Goal: Task Accomplishment & Management: Use online tool/utility

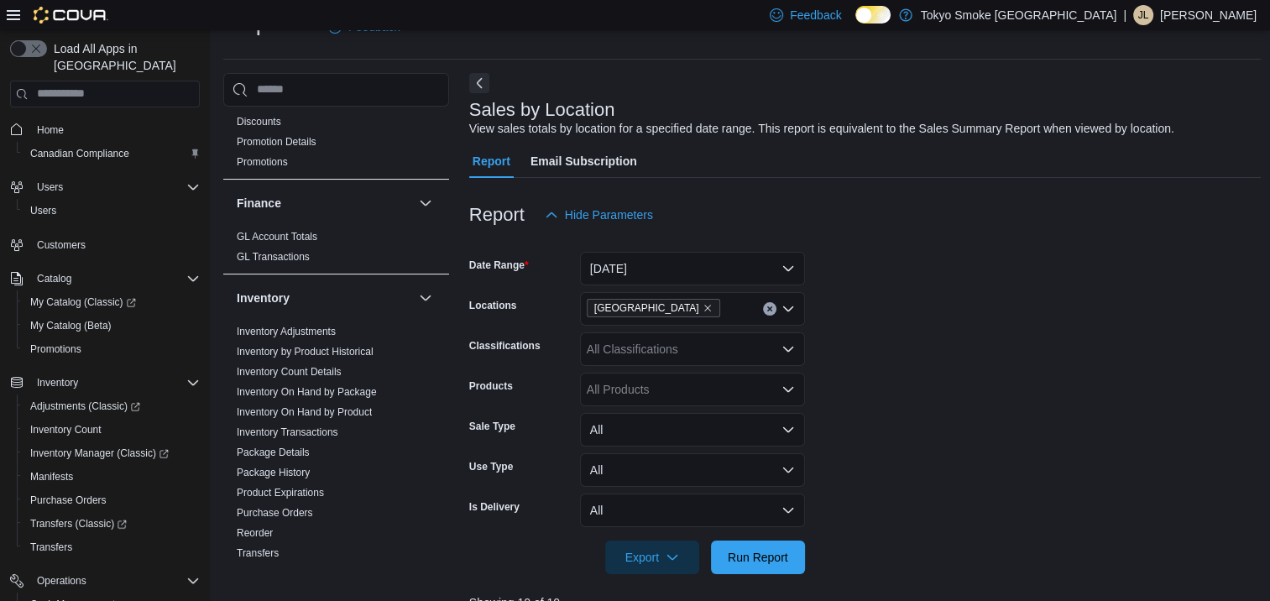
scroll to position [839, 0]
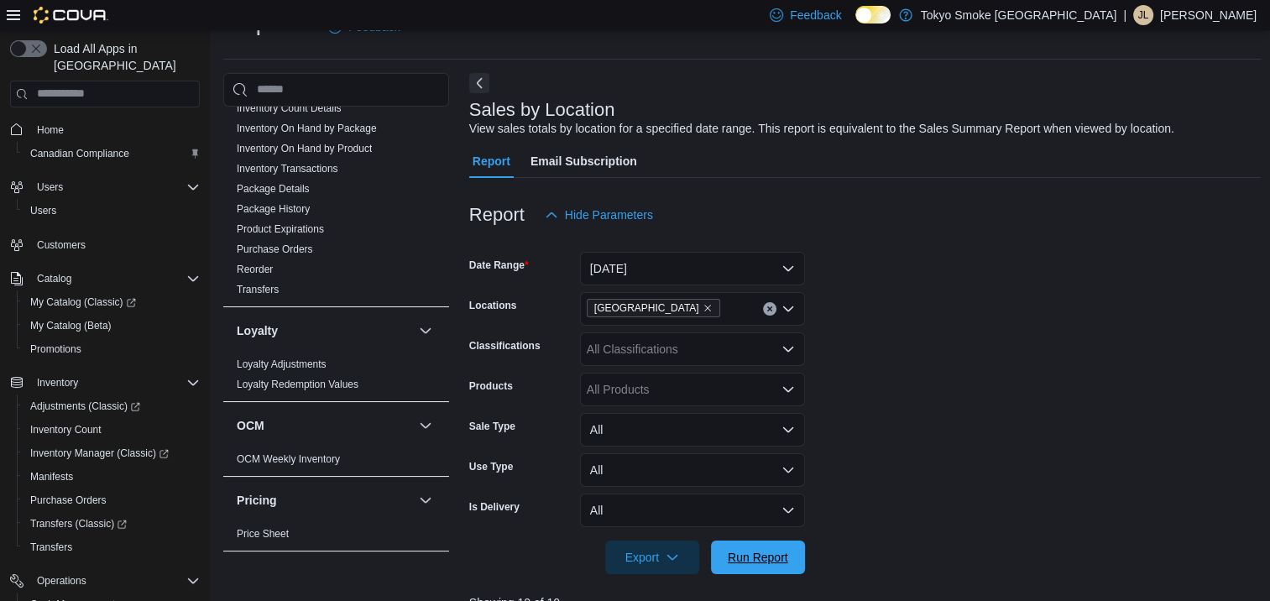
click at [768, 559] on span "Run Report" at bounding box center [758, 557] width 60 height 17
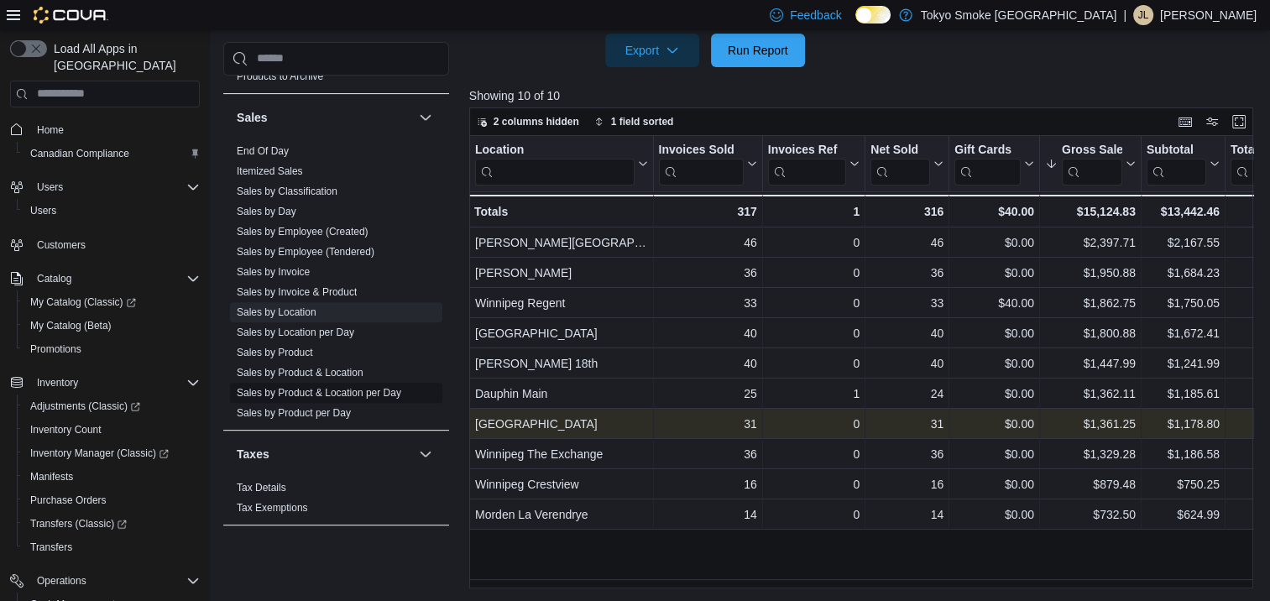
scroll to position [1277, 0]
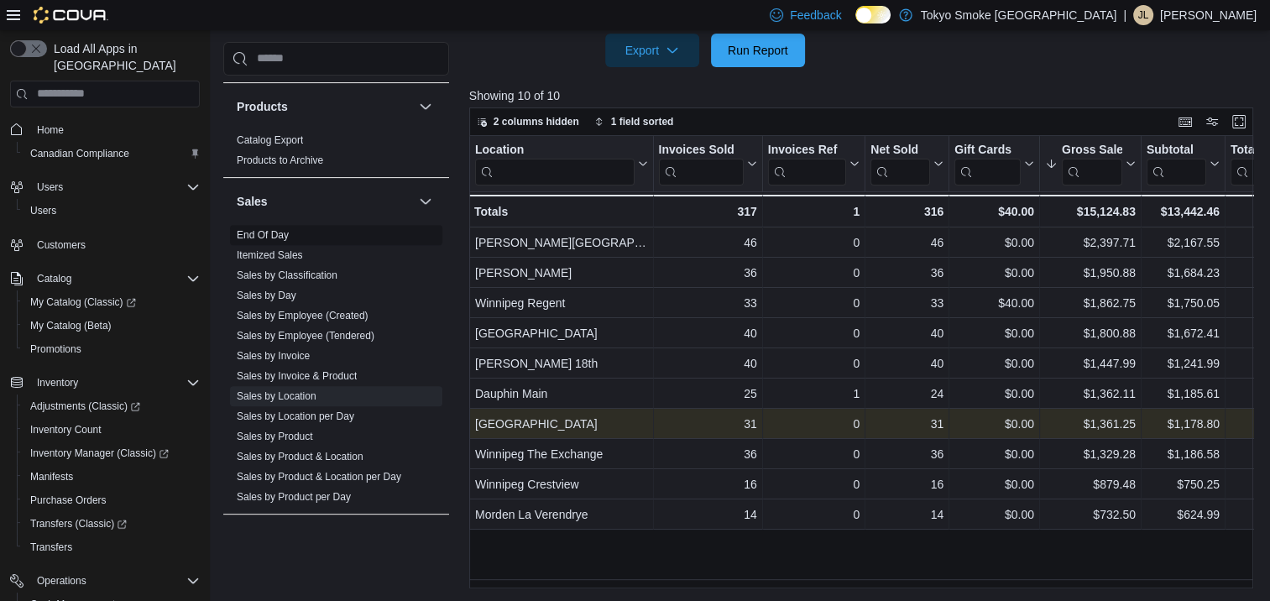
click at [293, 290] on link "Sales by Day" at bounding box center [267, 296] width 60 height 12
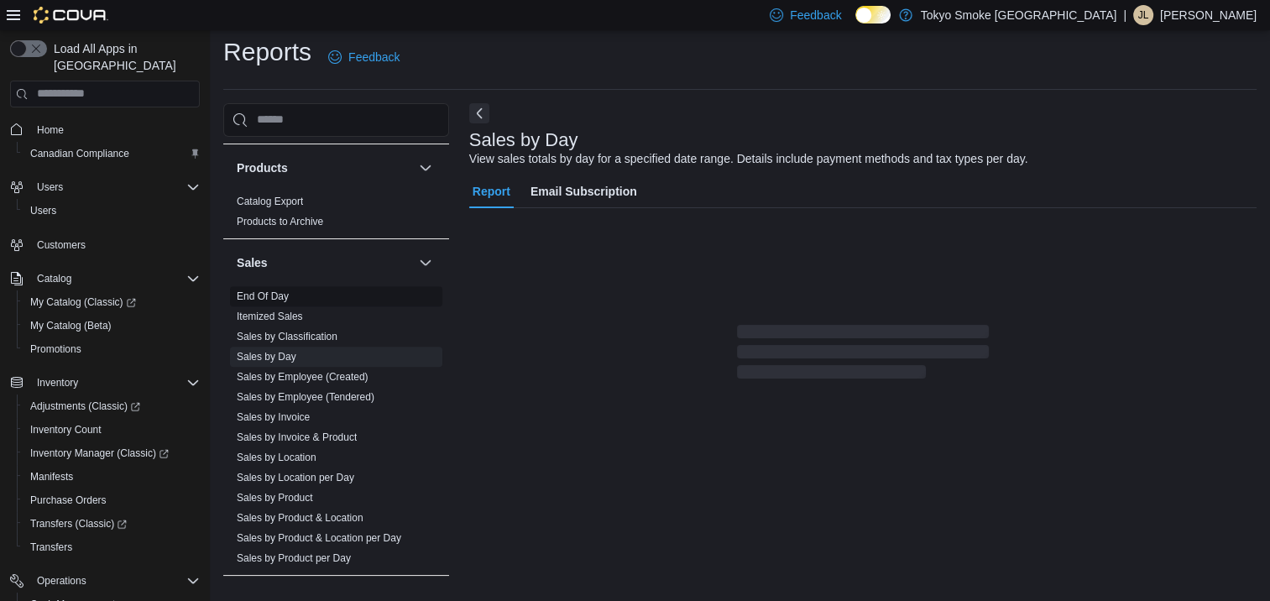
scroll to position [8, 0]
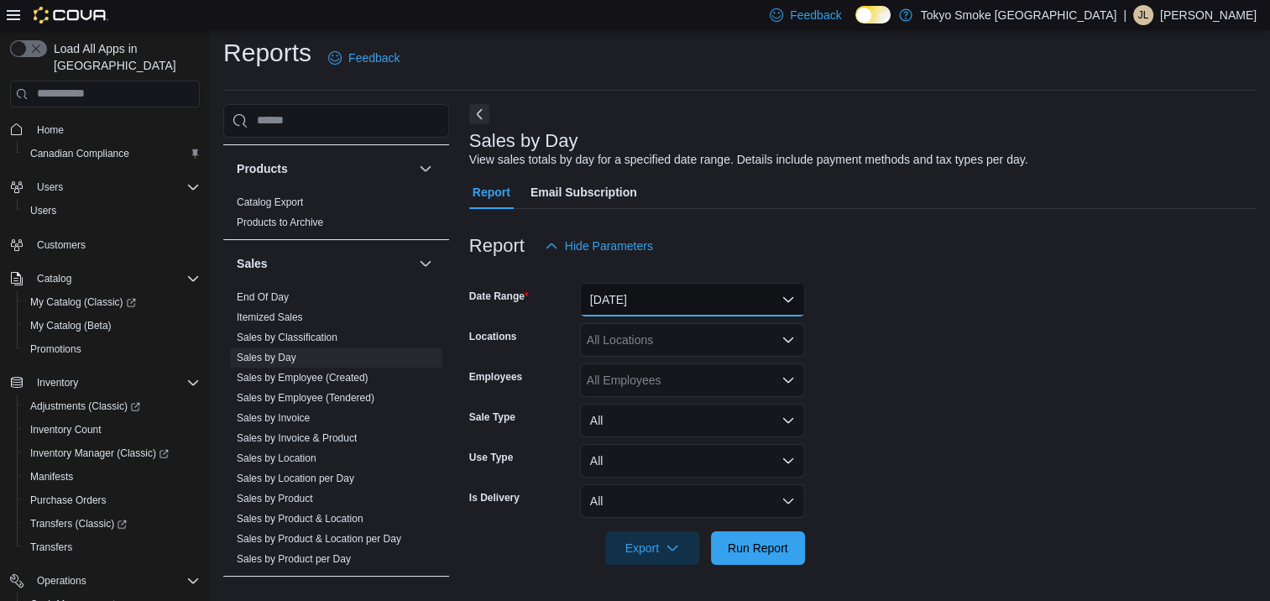
click at [712, 299] on button "[DATE]" at bounding box center [692, 300] width 225 height 34
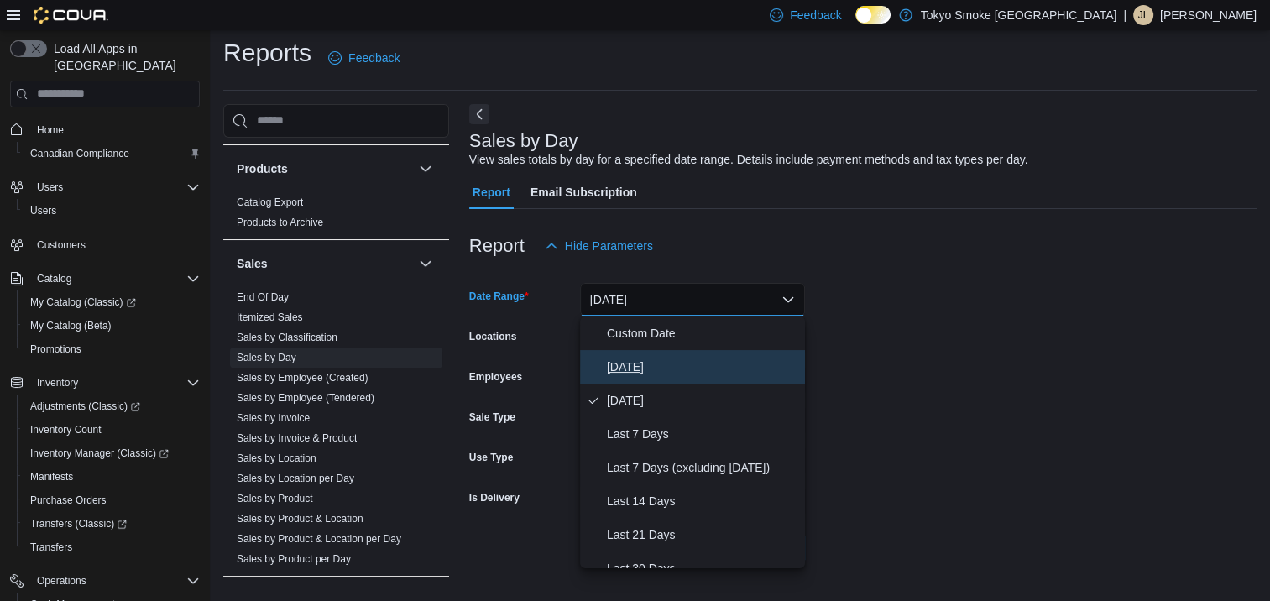
click at [700, 366] on span "[DATE]" at bounding box center [702, 367] width 191 height 20
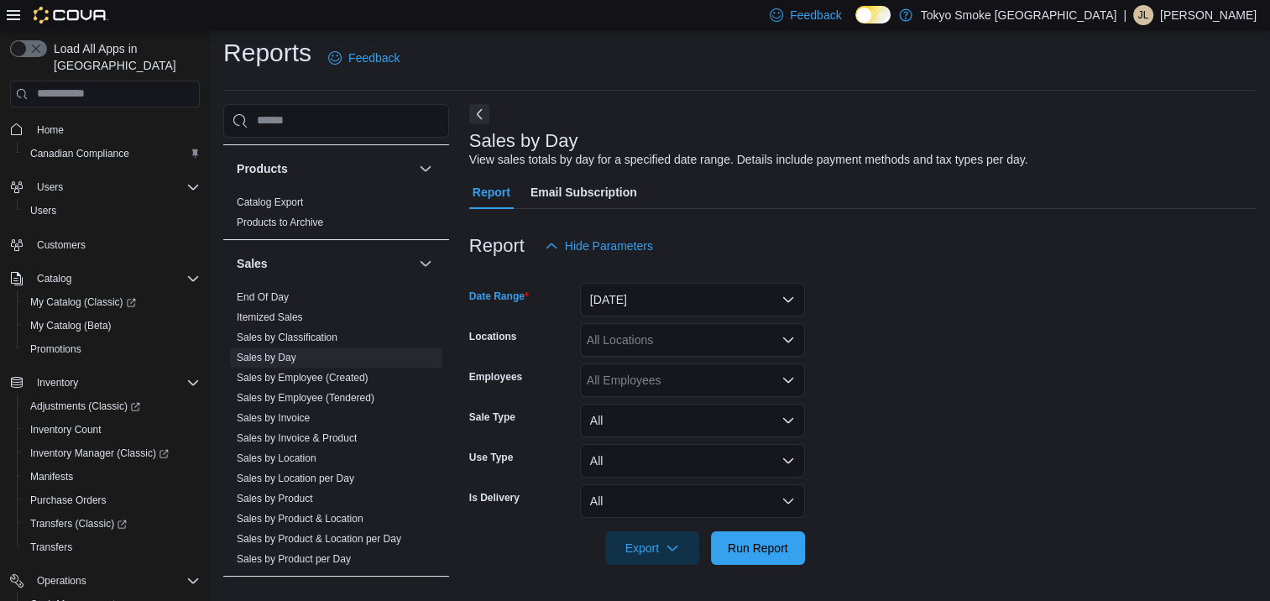
click at [702, 342] on div "All Locations" at bounding box center [692, 340] width 225 height 34
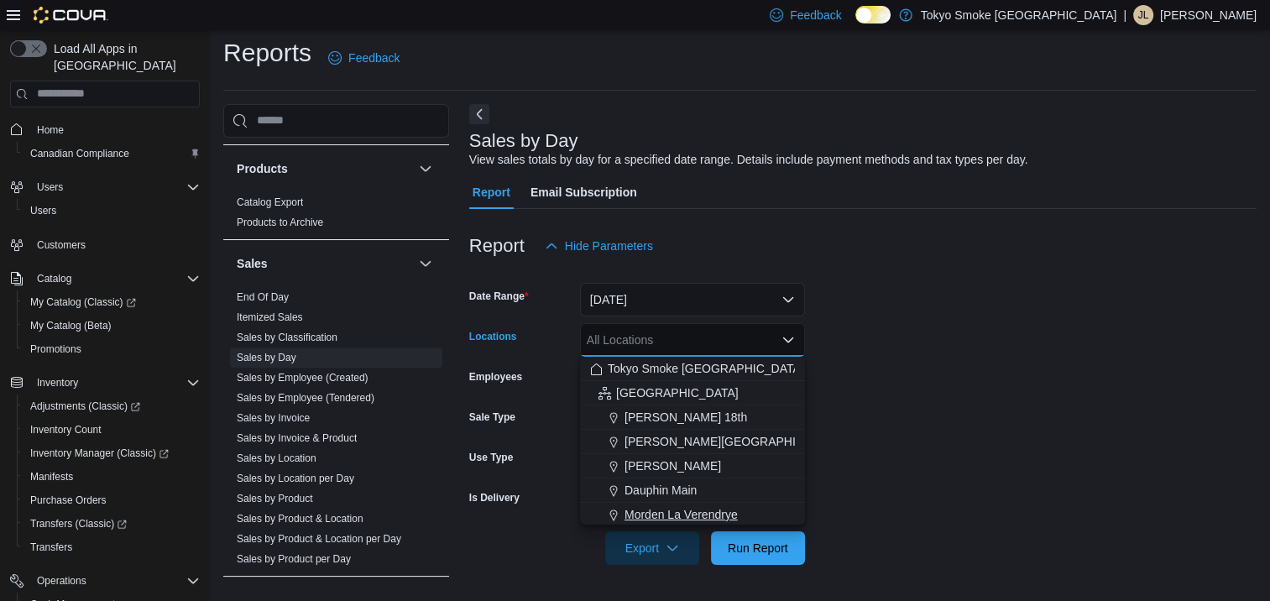
click at [713, 508] on span "Morden La Verendrye" at bounding box center [681, 514] width 113 height 17
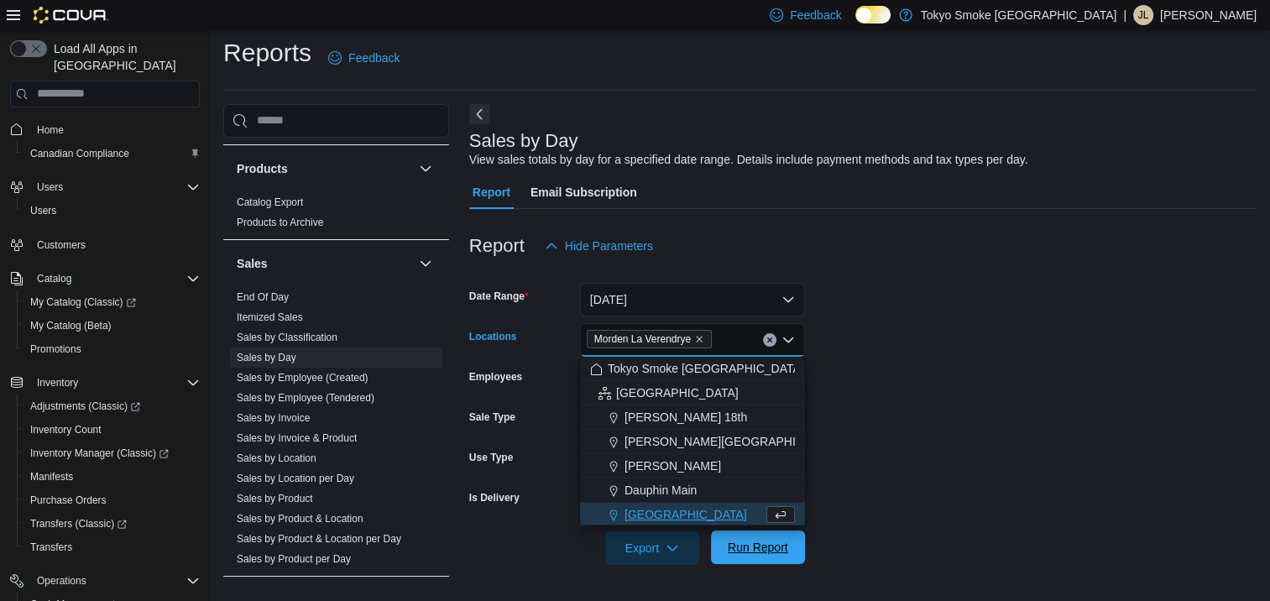
scroll to position [3, 0]
click at [740, 547] on span "Run Report" at bounding box center [758, 547] width 60 height 17
